Goal: Task Accomplishment & Management: Use online tool/utility

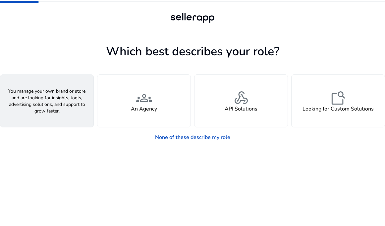
click at [48, 124] on div "person A Seller" at bounding box center [46, 101] width 93 height 52
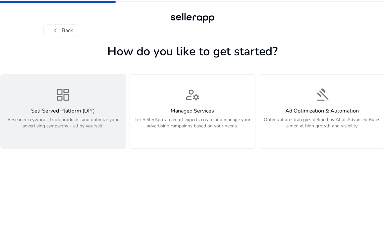
click at [86, 120] on p "Research keywords, track products, and optimize your advertising campaigns – al…" at bounding box center [63, 127] width 118 height 20
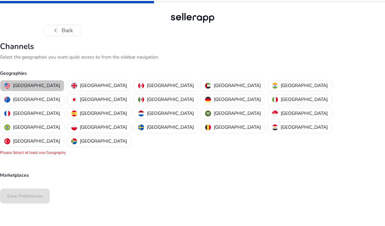
click at [35, 85] on p "[GEOGRAPHIC_DATA]" at bounding box center [36, 85] width 47 height 7
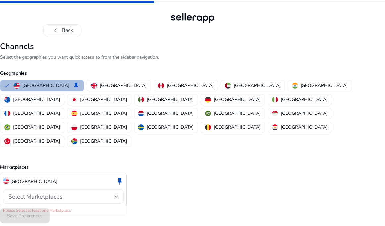
click at [76, 193] on div "Select Marketplaces" at bounding box center [61, 196] width 106 height 7
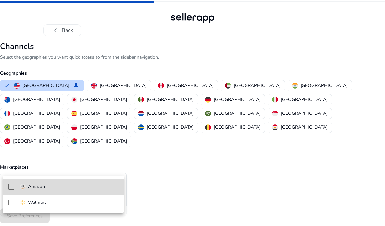
click at [75, 188] on span "Amazon" at bounding box center [69, 186] width 99 height 7
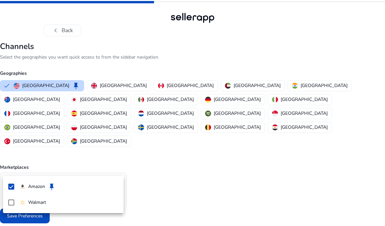
click at [170, 179] on div at bounding box center [192, 113] width 385 height 226
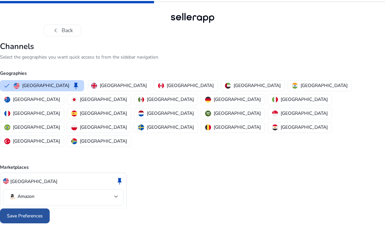
click at [28, 213] on span "Save Preferences" at bounding box center [25, 216] width 36 height 7
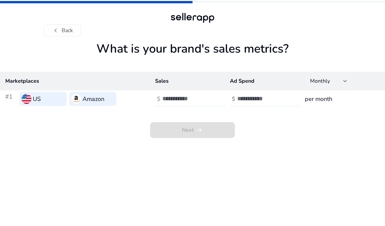
click at [330, 82] on div "Monthly" at bounding box center [326, 81] width 33 height 7
click at [305, 153] on div at bounding box center [192, 113] width 385 height 226
click at [193, 107] on td "$" at bounding box center [187, 98] width 75 height 17
click at [193, 97] on input "number" at bounding box center [184, 98] width 45 height 7
type input "*"
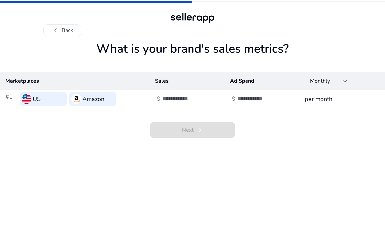
click at [242, 100] on input "number" at bounding box center [259, 98] width 45 height 7
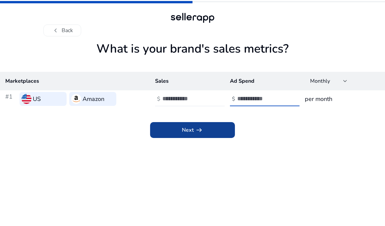
type input "*"
click at [204, 122] on span at bounding box center [192, 130] width 85 height 16
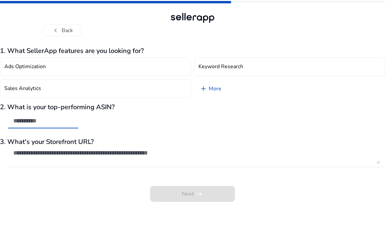
click at [38, 123] on input "text" at bounding box center [43, 120] width 60 height 7
type input "*"
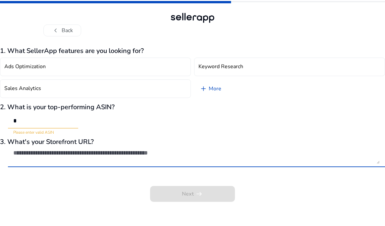
click at [60, 156] on textarea at bounding box center [196, 156] width 366 height 15
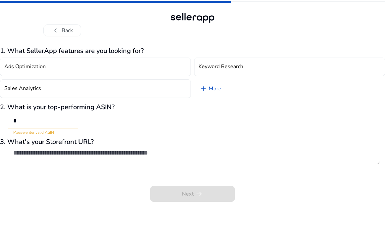
click at [48, 124] on input "*" at bounding box center [43, 120] width 60 height 7
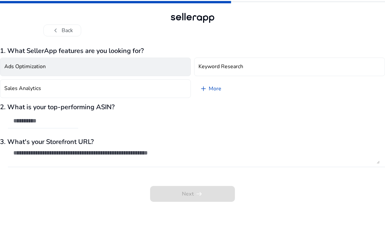
click at [62, 69] on button "Ads Optimization" at bounding box center [95, 67] width 191 height 19
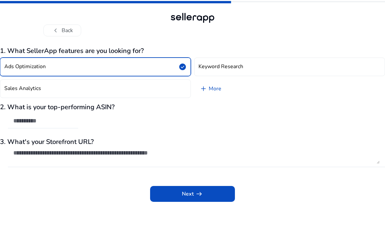
click at [62, 69] on button "Ads Optimization check_circle" at bounding box center [95, 67] width 191 height 19
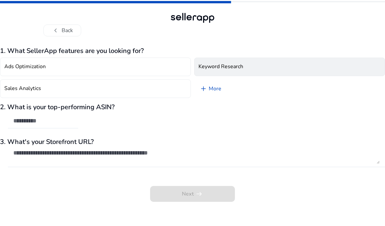
click at [227, 62] on button "Keyword Research" at bounding box center [289, 67] width 191 height 19
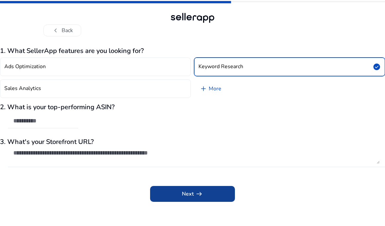
click at [189, 195] on span "Next arrow_right_alt" at bounding box center [192, 194] width 21 height 8
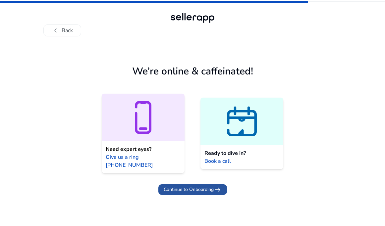
click at [209, 186] on span "Continue to Onboarding arrow_right_alt" at bounding box center [193, 190] width 58 height 8
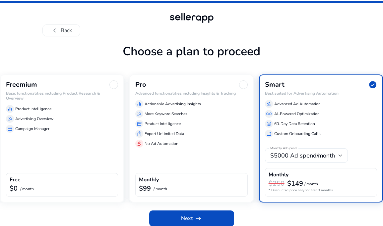
click at [76, 102] on div "equalizer Product Intelligence manage_search Advertising Overview storefront Ca…" at bounding box center [62, 117] width 112 height 30
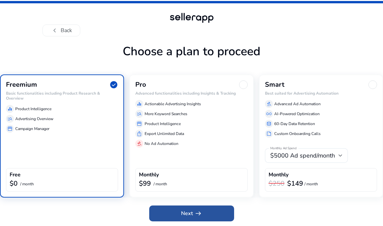
click at [185, 217] on span "Next arrow_right_alt" at bounding box center [191, 214] width 21 height 8
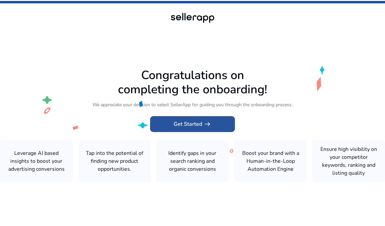
click at [212, 126] on span at bounding box center [192, 124] width 85 height 16
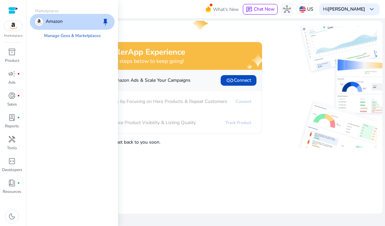
click at [15, 24] on img at bounding box center [13, 26] width 18 height 10
click at [66, 22] on div "Amazon keep" at bounding box center [72, 22] width 85 height 16
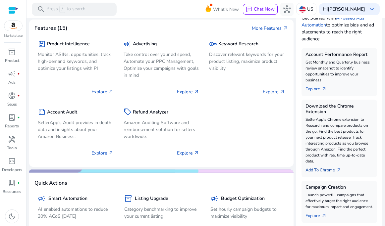
click at [325, 169] on link "Add To Chrome arrow_outward" at bounding box center [325, 168] width 41 height 9
click at [331, 170] on link "Add To Chrome arrow_outward" at bounding box center [325, 168] width 41 height 9
click at [337, 171] on span "arrow_outward" at bounding box center [338, 170] width 5 height 5
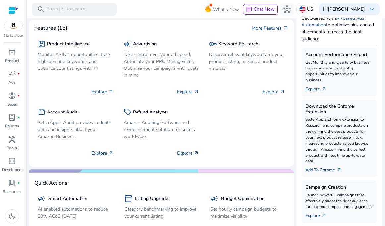
click at [339, 169] on span "arrow_outward" at bounding box center [338, 170] width 5 height 5
click at [318, 169] on link "Add To Chrome arrow_outward" at bounding box center [325, 168] width 41 height 9
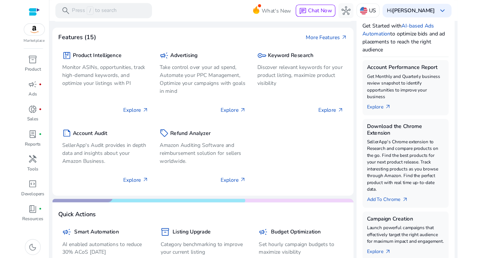
scroll to position [97, 0]
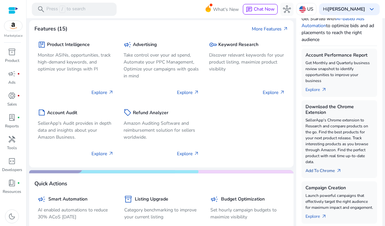
click at [317, 171] on link "Add To Chrome arrow_outward" at bounding box center [325, 169] width 41 height 9
click at [337, 171] on span "arrow_outward" at bounding box center [338, 170] width 5 height 5
click at [323, 170] on link "Add To Chrome arrow_outward" at bounding box center [325, 169] width 41 height 9
click at [313, 169] on link "Add To Chrome arrow_outward" at bounding box center [325, 169] width 41 height 9
click at [309, 171] on link "Add To Chrome arrow_outward" at bounding box center [325, 169] width 41 height 9
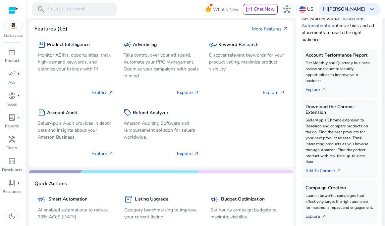
click at [307, 108] on h5 "Download the Chrome Extension" at bounding box center [339, 109] width 68 height 11
click at [311, 171] on link "Add To Chrome arrow_outward" at bounding box center [325, 169] width 41 height 9
click at [336, 171] on span "arrow_outward" at bounding box center [338, 170] width 5 height 5
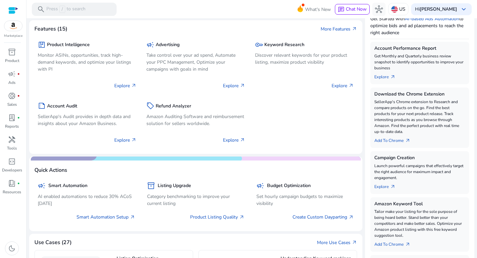
scroll to position [109, 0]
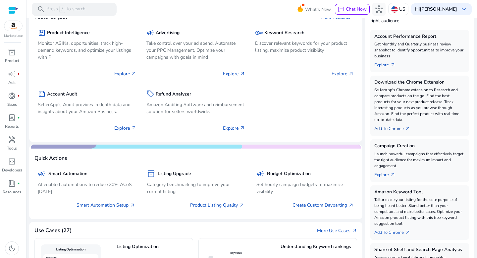
click at [385, 130] on link "Add To Chrome arrow_outward" at bounding box center [394, 127] width 41 height 9
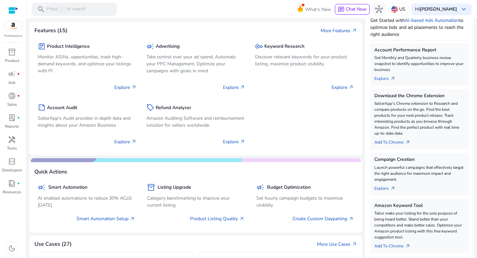
scroll to position [97, 0]
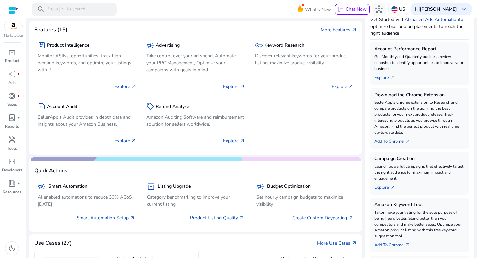
click at [385, 141] on link "Add To Chrome arrow_outward" at bounding box center [394, 139] width 41 height 9
click at [385, 139] on span "arrow_outward" at bounding box center [407, 140] width 5 height 5
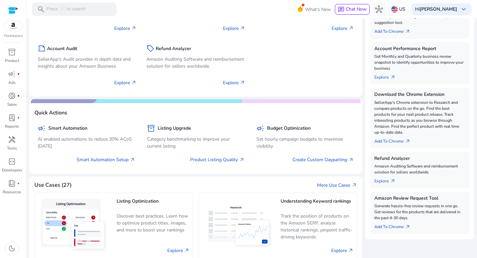
scroll to position [202, 0]
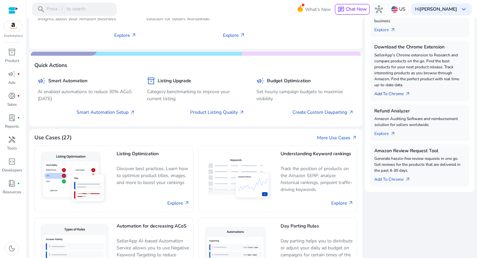
click at [392, 94] on link "Add To Chrome arrow_outward" at bounding box center [394, 92] width 41 height 9
click at [406, 93] on span "arrow_outward" at bounding box center [407, 93] width 5 height 5
click at [395, 92] on link "Add To Chrome arrow_outward" at bounding box center [394, 92] width 41 height 9
click at [436, 94] on div "Add To Chrome arrow_outward" at bounding box center [419, 92] width 91 height 9
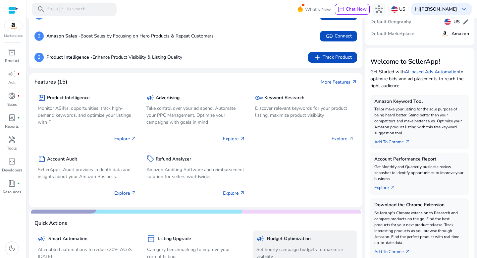
scroll to position [0, 0]
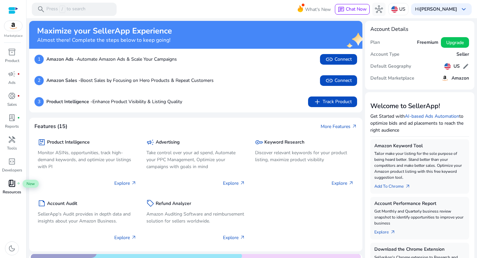
click at [14, 188] on div "book_4 fiber_manual_record" at bounding box center [12, 183] width 19 height 11
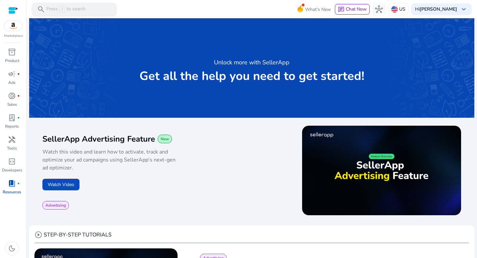
click at [69, 8] on p "Press / to search" at bounding box center [65, 9] width 39 height 7
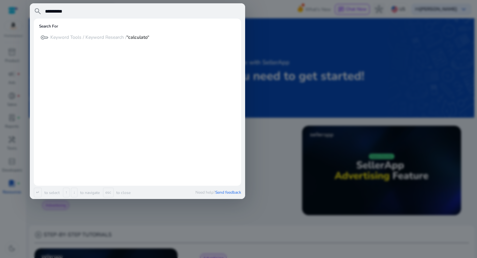
type input "**********"
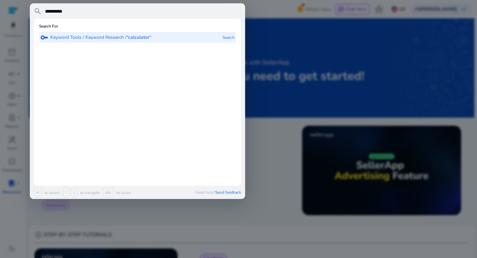
click at [95, 42] on div "key Keyword Tools / Keyword Research / “calculator“" at bounding box center [95, 37] width 111 height 11
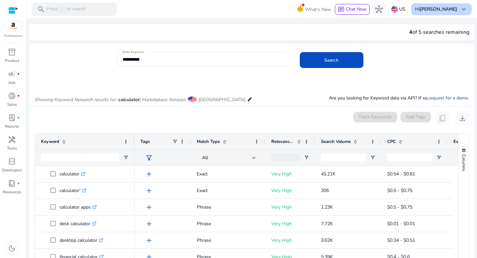
click at [466, 10] on div "Hi [PERSON_NAME] keyboard_arrow_down" at bounding box center [441, 9] width 61 height 12
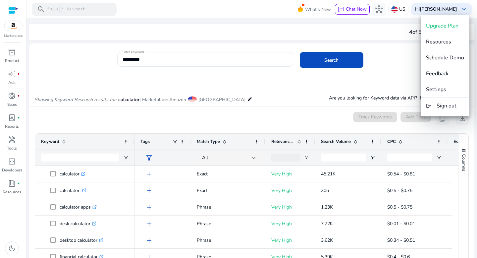
click at [395, 71] on div at bounding box center [238, 129] width 477 height 258
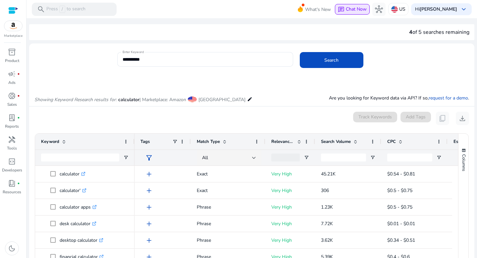
click at [353, 9] on span "Chat Now" at bounding box center [356, 9] width 21 height 6
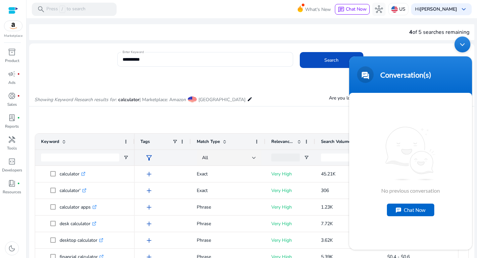
click at [408, 211] on div "Chat Now" at bounding box center [410, 209] width 47 height 13
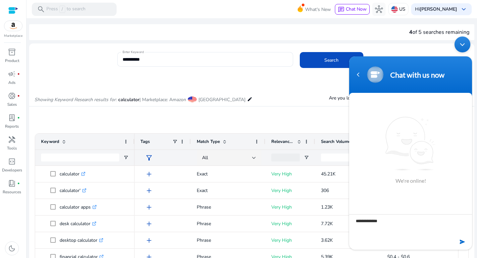
type textarea "**********"
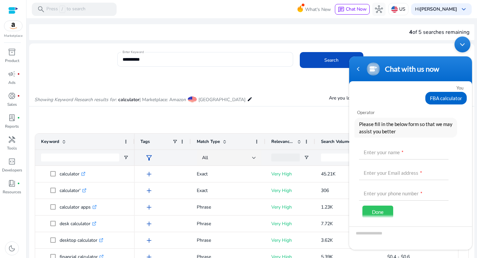
scroll to position [19, 0]
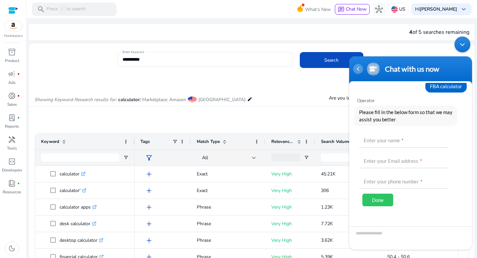
click at [356, 73] on div "Navigation go back" at bounding box center [358, 69] width 10 height 10
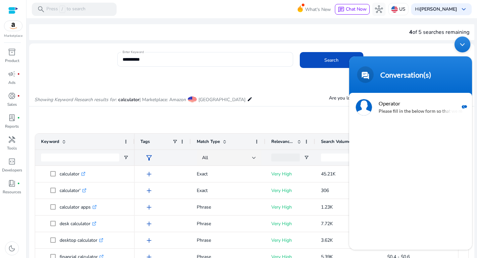
click at [459, 50] on div "Minimize live chat window" at bounding box center [463, 44] width 16 height 16
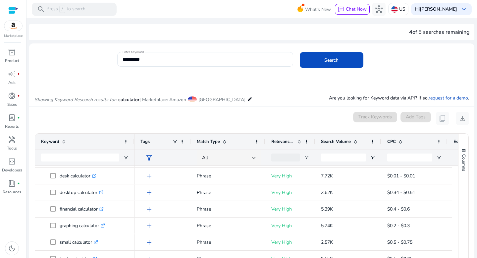
scroll to position [138, 0]
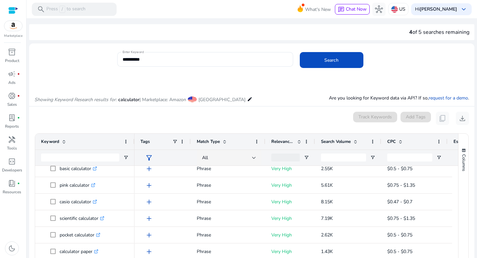
click at [14, 32] on div "Marketplace" at bounding box center [13, 19] width 26 height 38
click at [13, 26] on img at bounding box center [13, 26] width 18 height 10
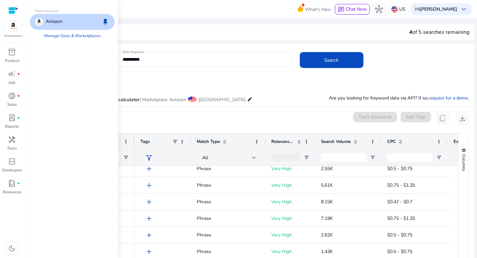
click at [81, 21] on div "Amazon keep" at bounding box center [72, 22] width 85 height 16
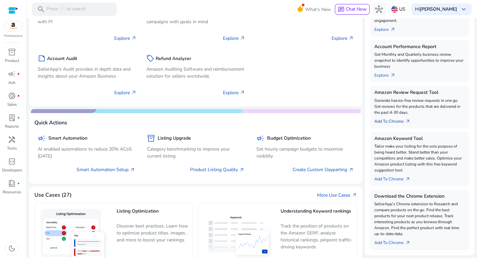
scroll to position [147, 0]
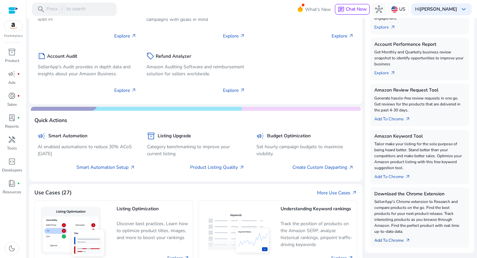
click at [381, 240] on link "Add To Chrome arrow_outward" at bounding box center [394, 238] width 41 height 9
click at [382, 194] on h5 "Download the Chrome Extension" at bounding box center [419, 194] width 91 height 6
click at [411, 214] on p "SellerApp's Chrome extension to Research and compare products on the go. Find t…" at bounding box center [419, 216] width 91 height 36
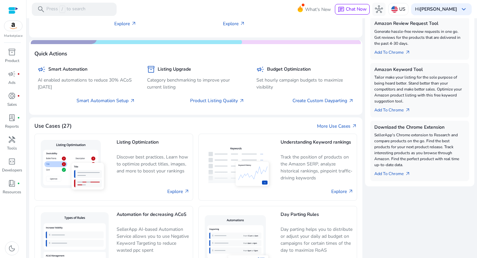
scroll to position [216, 0]
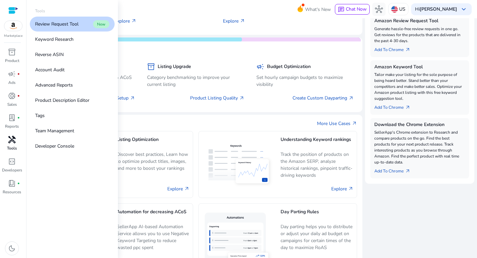
click at [9, 150] on p "Tools" at bounding box center [12, 148] width 10 height 6
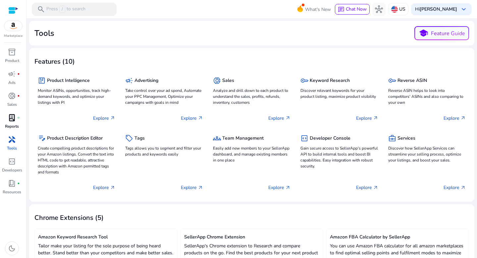
click at [13, 124] on p "Reports" at bounding box center [12, 126] width 14 height 6
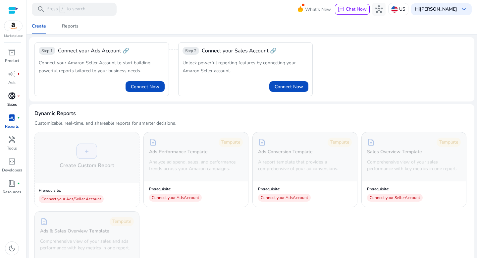
click at [12, 100] on span "donut_small" at bounding box center [12, 96] width 8 height 8
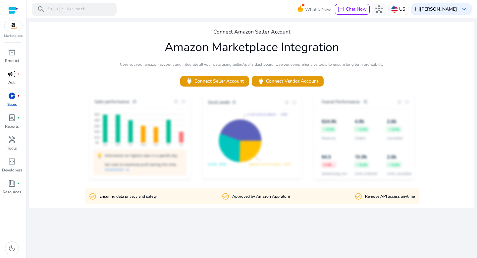
click at [10, 80] on p "Ads" at bounding box center [11, 83] width 7 height 6
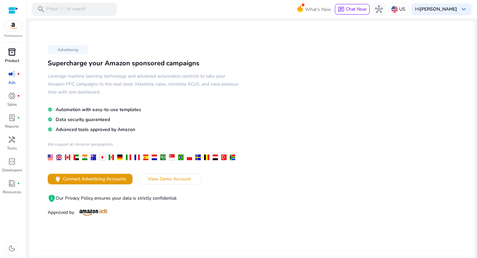
click at [16, 55] on div "inventory_2" at bounding box center [12, 52] width 19 height 11
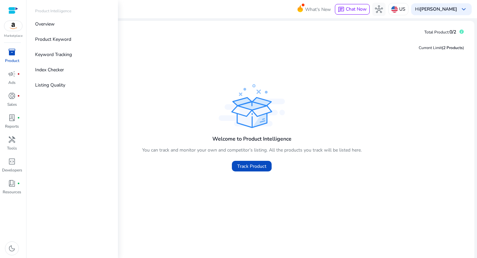
click at [9, 54] on span "inventory_2" at bounding box center [12, 52] width 8 height 8
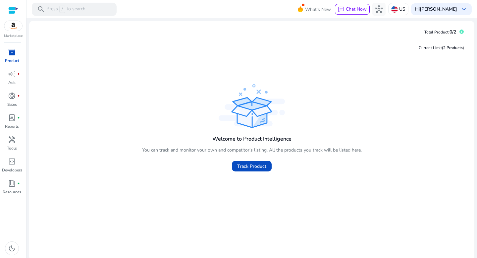
click at [10, 9] on div at bounding box center [13, 11] width 10 height 8
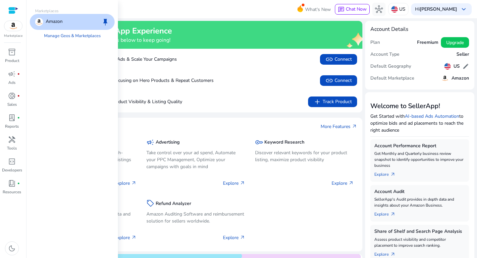
click at [17, 30] on img at bounding box center [13, 26] width 18 height 10
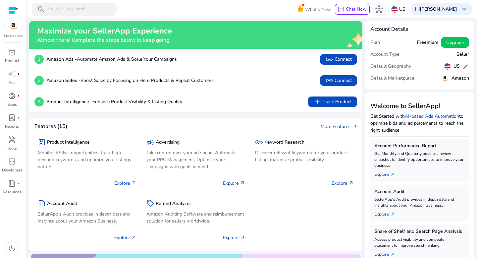
click at [19, 20] on div "Marketplace" at bounding box center [13, 19] width 26 height 38
click at [16, 23] on img at bounding box center [13, 26] width 18 height 10
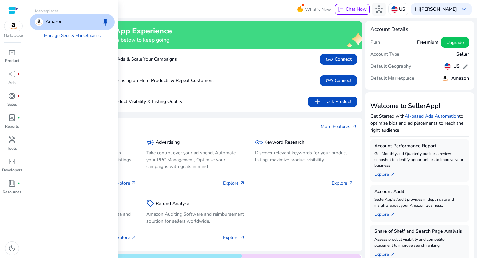
click at [46, 23] on p "Amazon" at bounding box center [54, 22] width 17 height 8
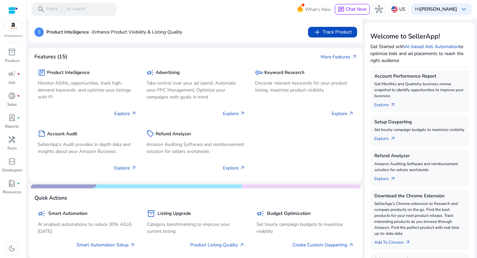
scroll to position [109, 0]
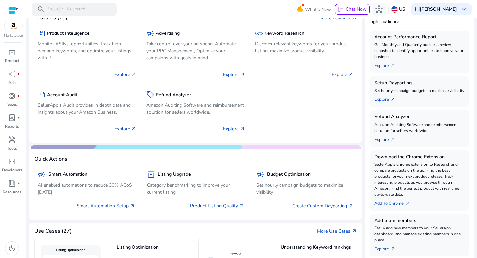
click at [381, 143] on link "Explore arrow_outward" at bounding box center [387, 138] width 27 height 9
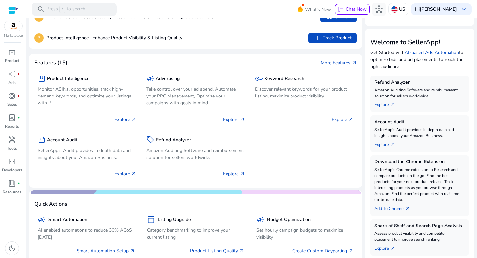
scroll to position [109, 0]
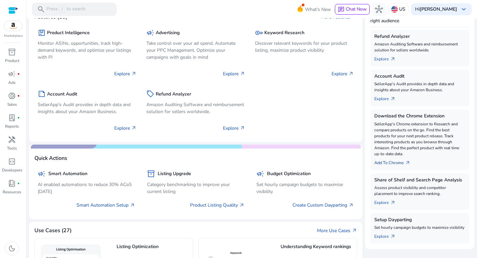
click at [394, 161] on link "Add To Chrome arrow_outward" at bounding box center [394, 161] width 41 height 9
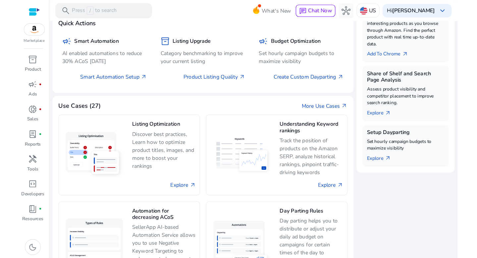
scroll to position [267, 0]
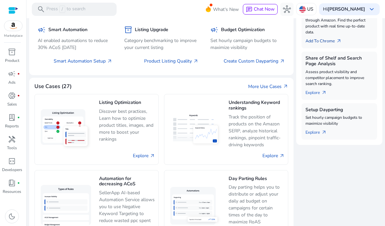
click at [318, 43] on link "Add To Chrome arrow_outward" at bounding box center [325, 39] width 41 height 9
click at [318, 41] on link "Add To Chrome arrow_outward" at bounding box center [325, 39] width 41 height 9
click at [336, 41] on span "arrow_outward" at bounding box center [338, 40] width 5 height 5
click at [337, 41] on span "arrow_outward" at bounding box center [338, 40] width 5 height 5
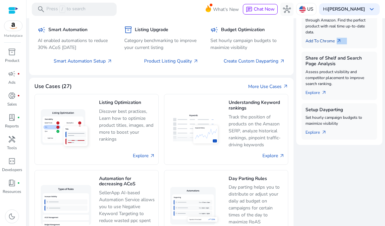
click at [337, 41] on span "arrow_outward" at bounding box center [338, 40] width 5 height 5
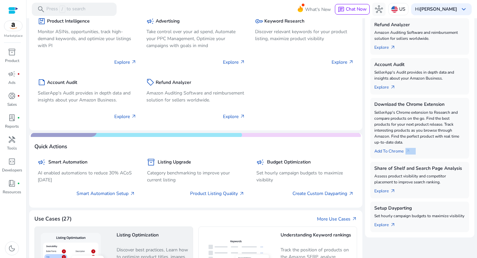
scroll to position [121, 0]
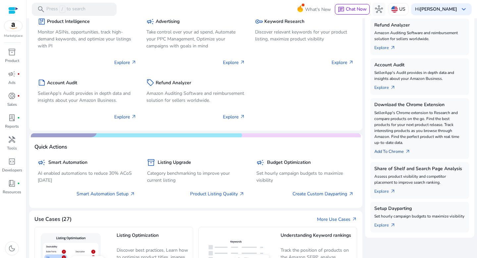
click at [387, 152] on link "Add To Chrome arrow_outward" at bounding box center [394, 149] width 41 height 9
click at [405, 149] on span "arrow_outward" at bounding box center [407, 151] width 5 height 5
click at [387, 151] on link "Add To Chrome arrow_outward" at bounding box center [394, 149] width 41 height 9
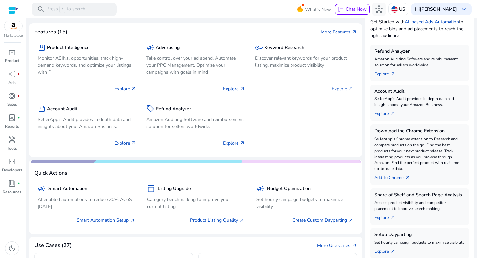
scroll to position [92, 0]
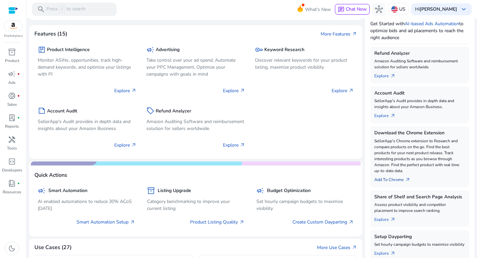
click at [393, 178] on link "Add To Chrome arrow_outward" at bounding box center [394, 178] width 41 height 9
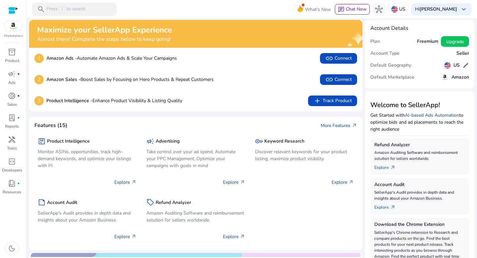
scroll to position [0, 0]
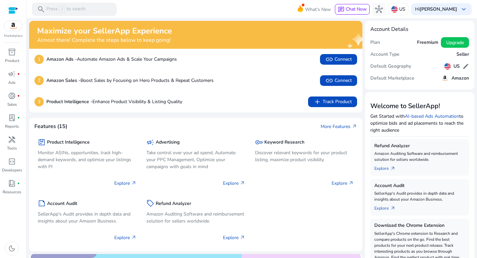
click at [454, 80] on h5 "Amazon" at bounding box center [461, 79] width 18 height 6
click at [10, 190] on p "Resources" at bounding box center [12, 192] width 19 height 6
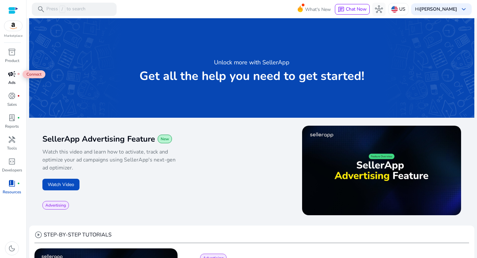
click at [11, 78] on span "campaign" at bounding box center [12, 74] width 8 height 8
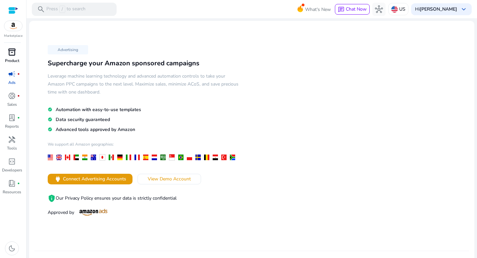
click at [14, 59] on p "Product" at bounding box center [12, 61] width 14 height 6
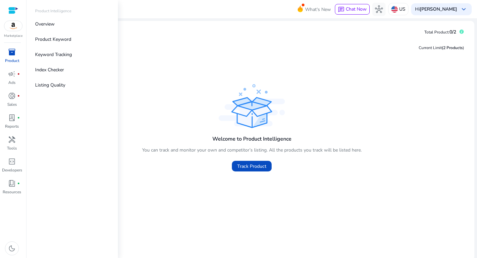
click at [14, 30] on img at bounding box center [13, 26] width 18 height 10
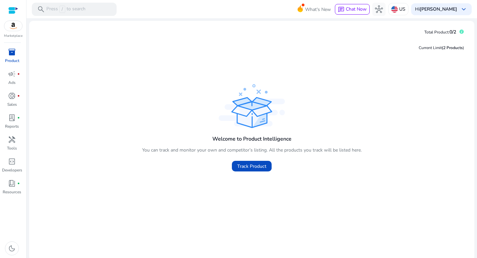
click at [13, 29] on img at bounding box center [13, 26] width 18 height 10
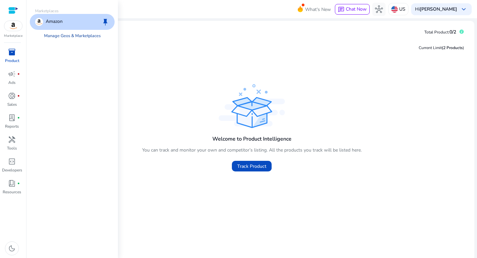
click at [66, 37] on link "Manage Geos & Marketplaces" at bounding box center [72, 36] width 67 height 12
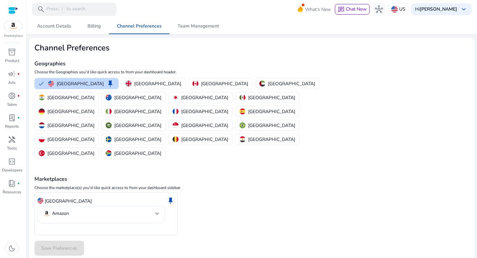
click at [148, 209] on mat-select-trigger "Amazon" at bounding box center [99, 213] width 113 height 8
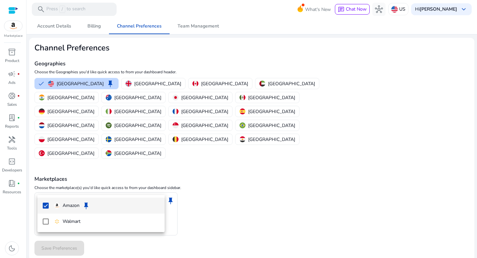
click at [250, 203] on div at bounding box center [238, 129] width 477 height 258
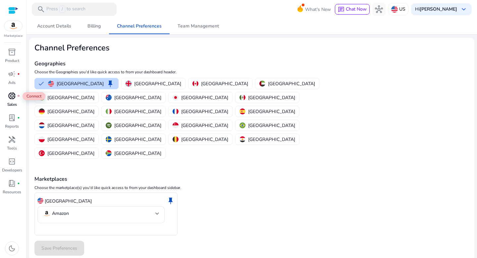
click at [12, 98] on span "donut_small" at bounding box center [12, 96] width 8 height 8
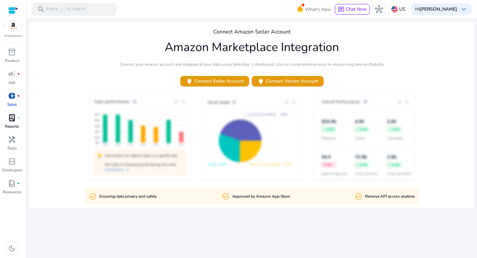
click at [9, 129] on p "Reports" at bounding box center [12, 126] width 14 height 6
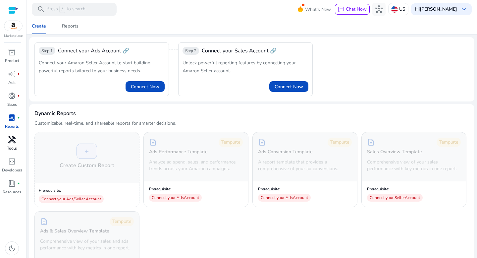
click at [10, 142] on span "handyman" at bounding box center [12, 139] width 8 height 8
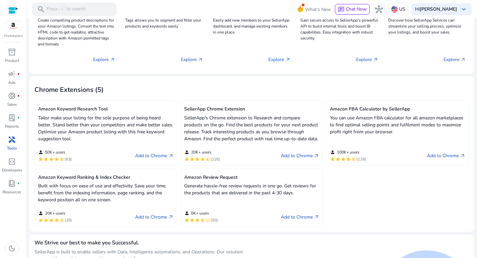
scroll to position [128, 0]
click at [441, 159] on link "Add to Chrome arrow_outward" at bounding box center [446, 155] width 38 height 8
